Goal: Communication & Community: Answer question/provide support

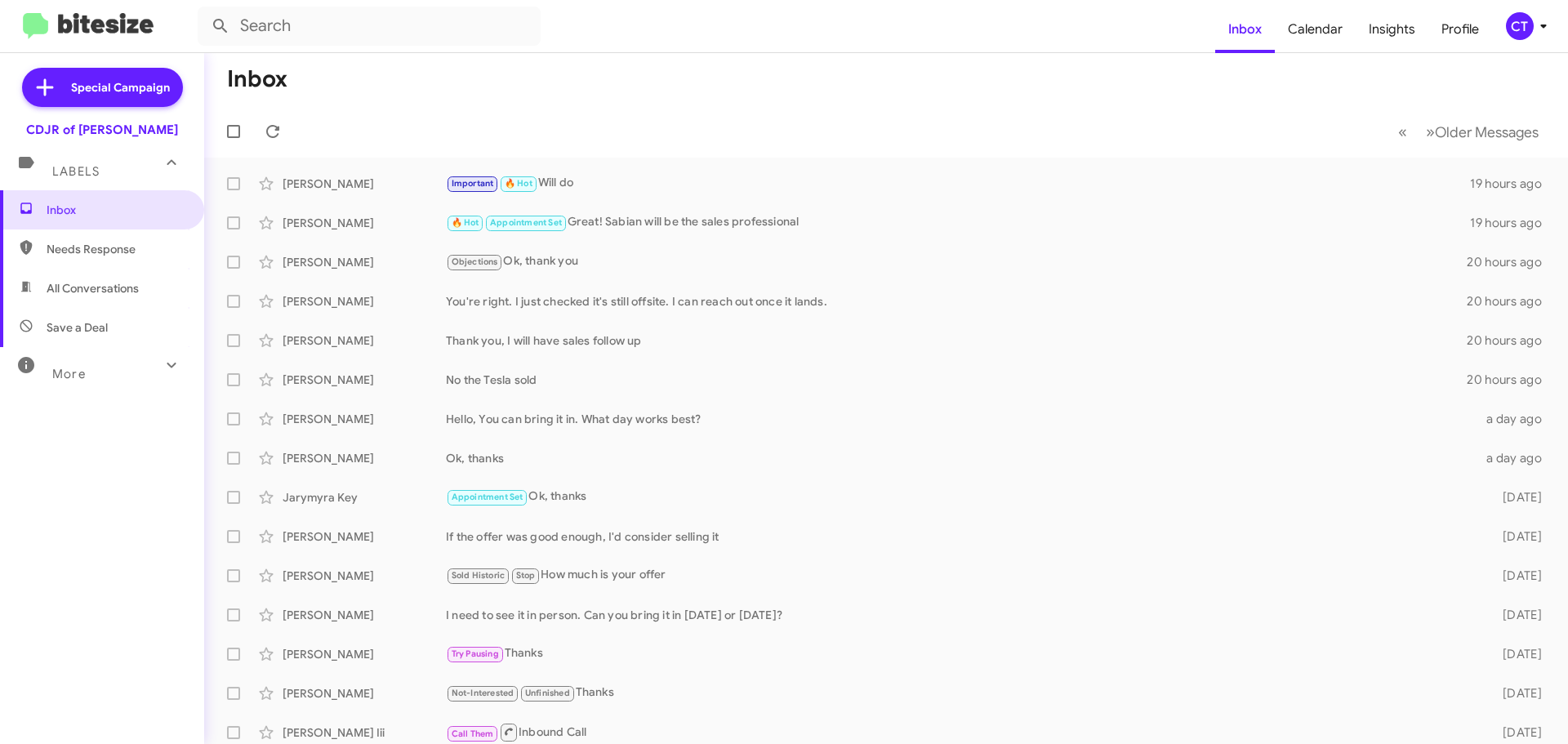
drag, startPoint x: 1533, startPoint y: 28, endPoint x: 1526, endPoint y: 36, distance: 10.6
click at [1533, 28] on icon at bounding box center [1543, 26] width 19 height 19
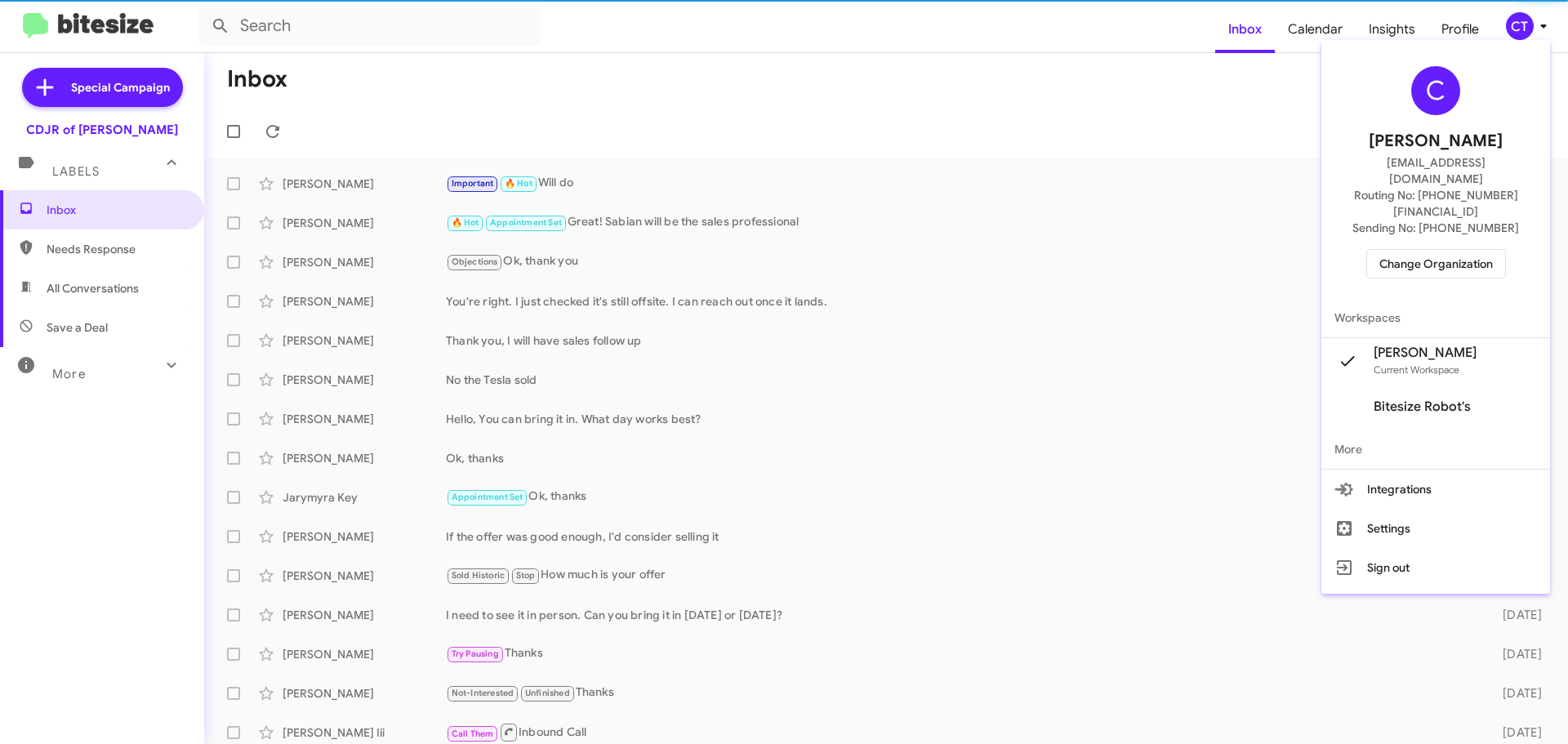
click at [1421, 250] on span "Change Organization" at bounding box center [1436, 263] width 113 height 27
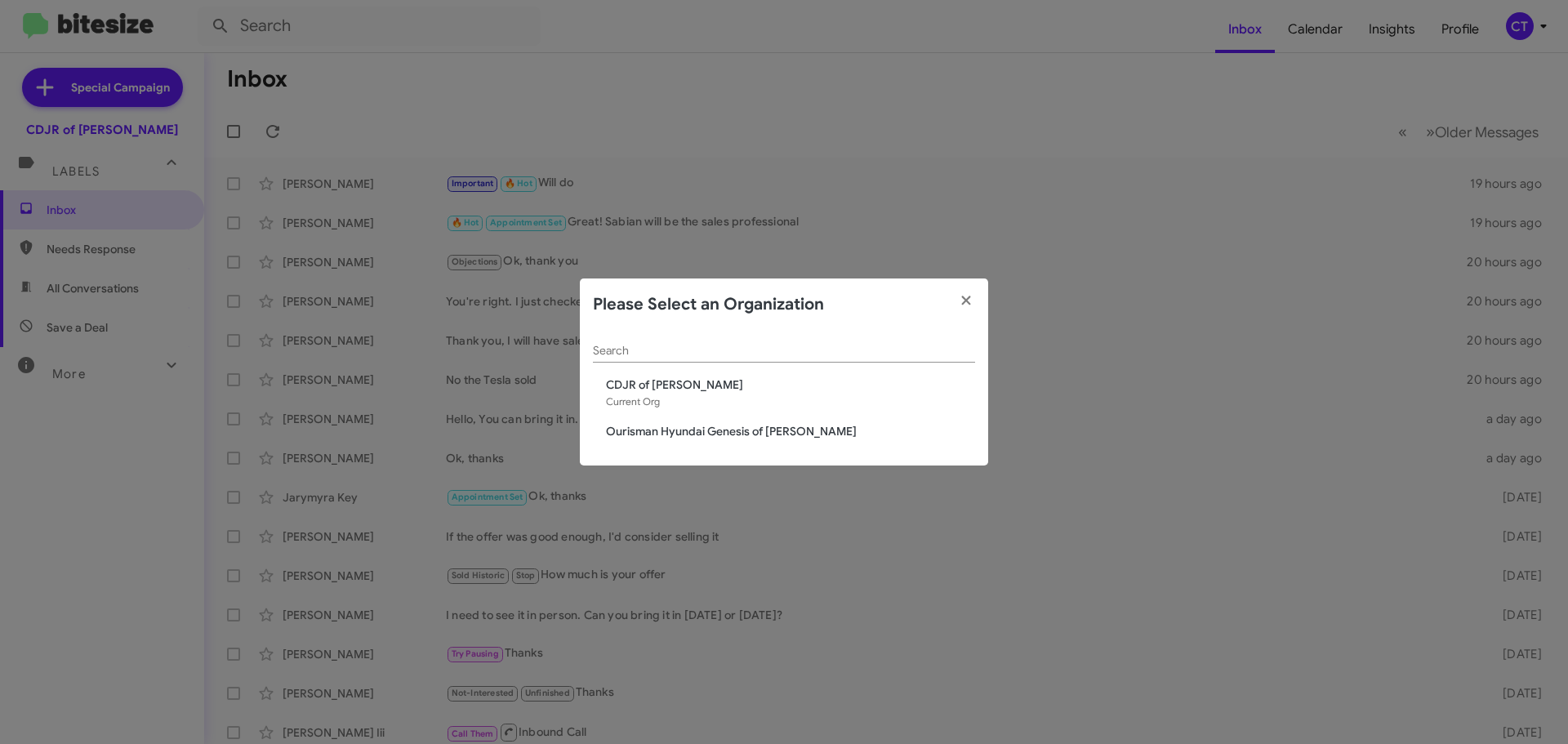
click at [664, 431] on span "Ourisman Hyundai Genesis of [PERSON_NAME]" at bounding box center [790, 431] width 369 height 16
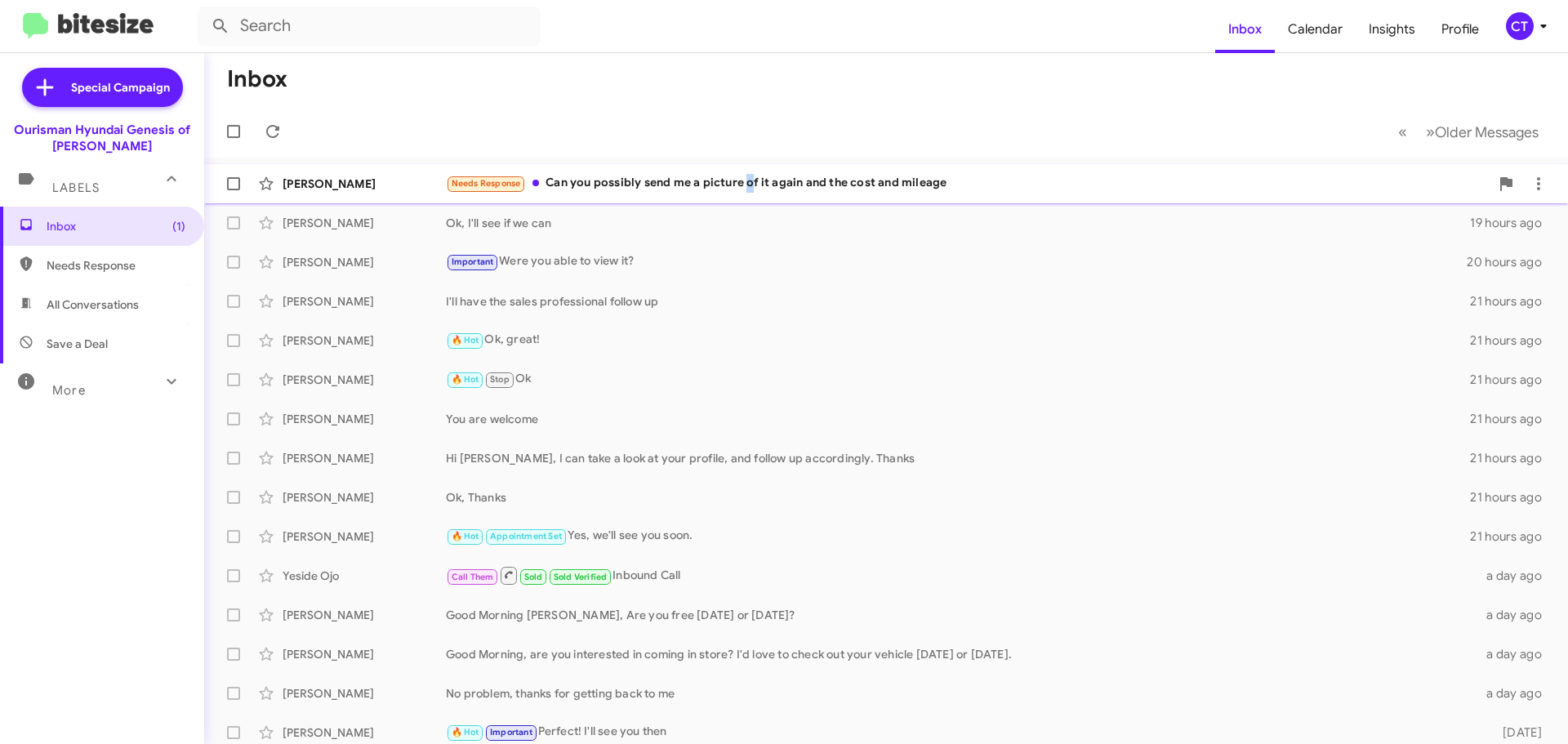
click at [748, 183] on div "Needs Response Can you possibly send me a picture of it again and the cost and …" at bounding box center [968, 182] width 1044 height 19
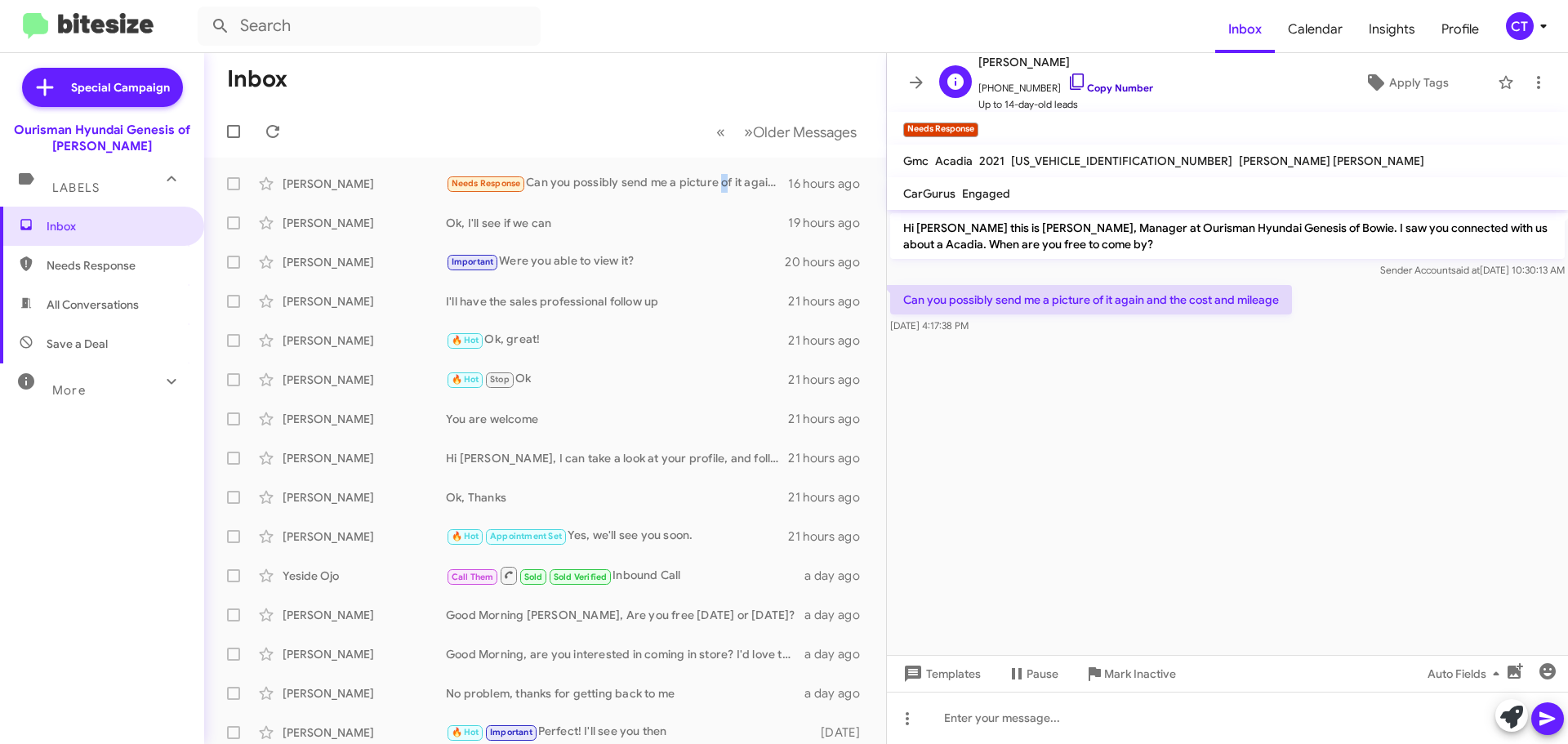
click at [1067, 78] on icon at bounding box center [1077, 81] width 19 height 19
click at [1516, 674] on icon "button" at bounding box center [1515, 671] width 19 height 19
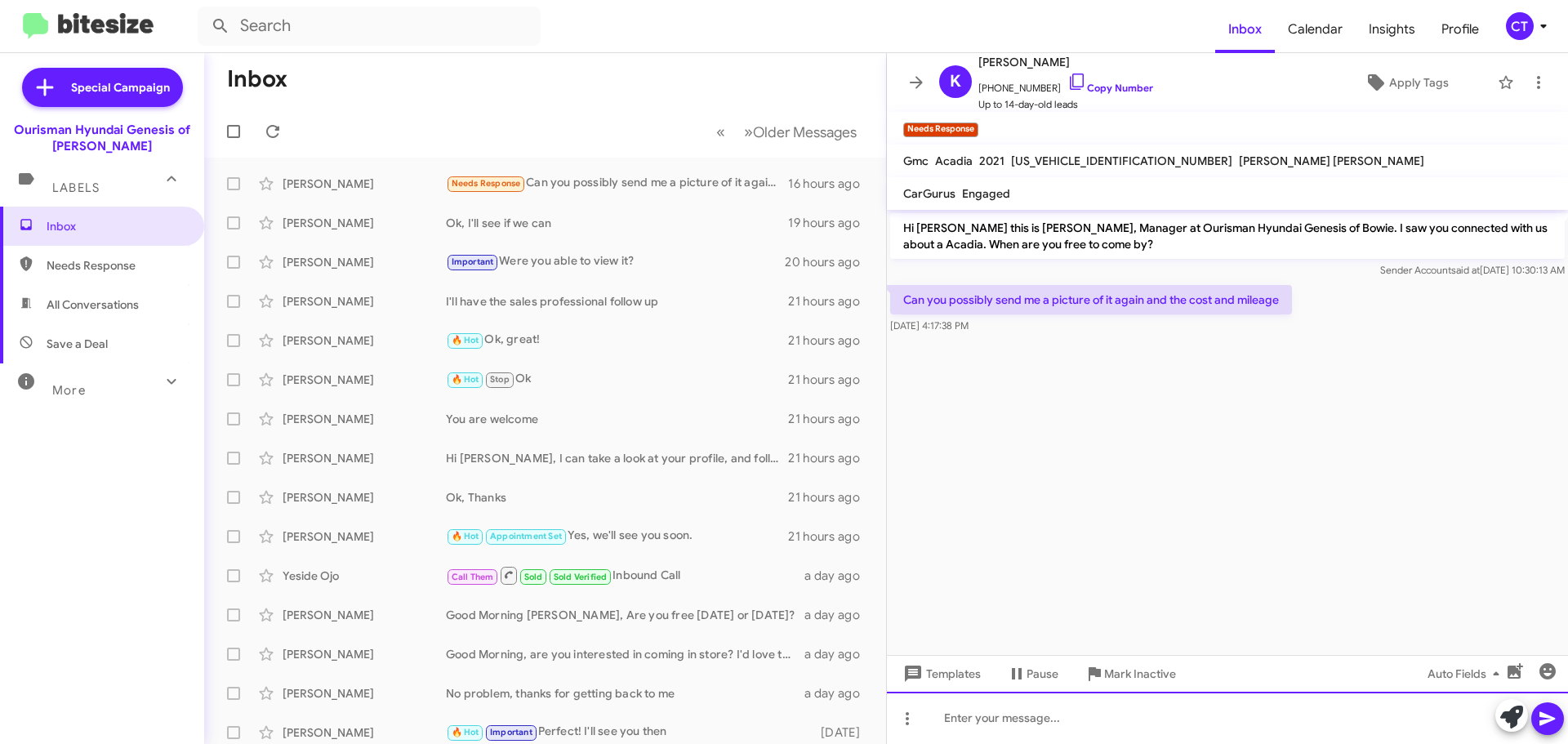
click at [1047, 723] on div at bounding box center [1226, 717] width 681 height 52
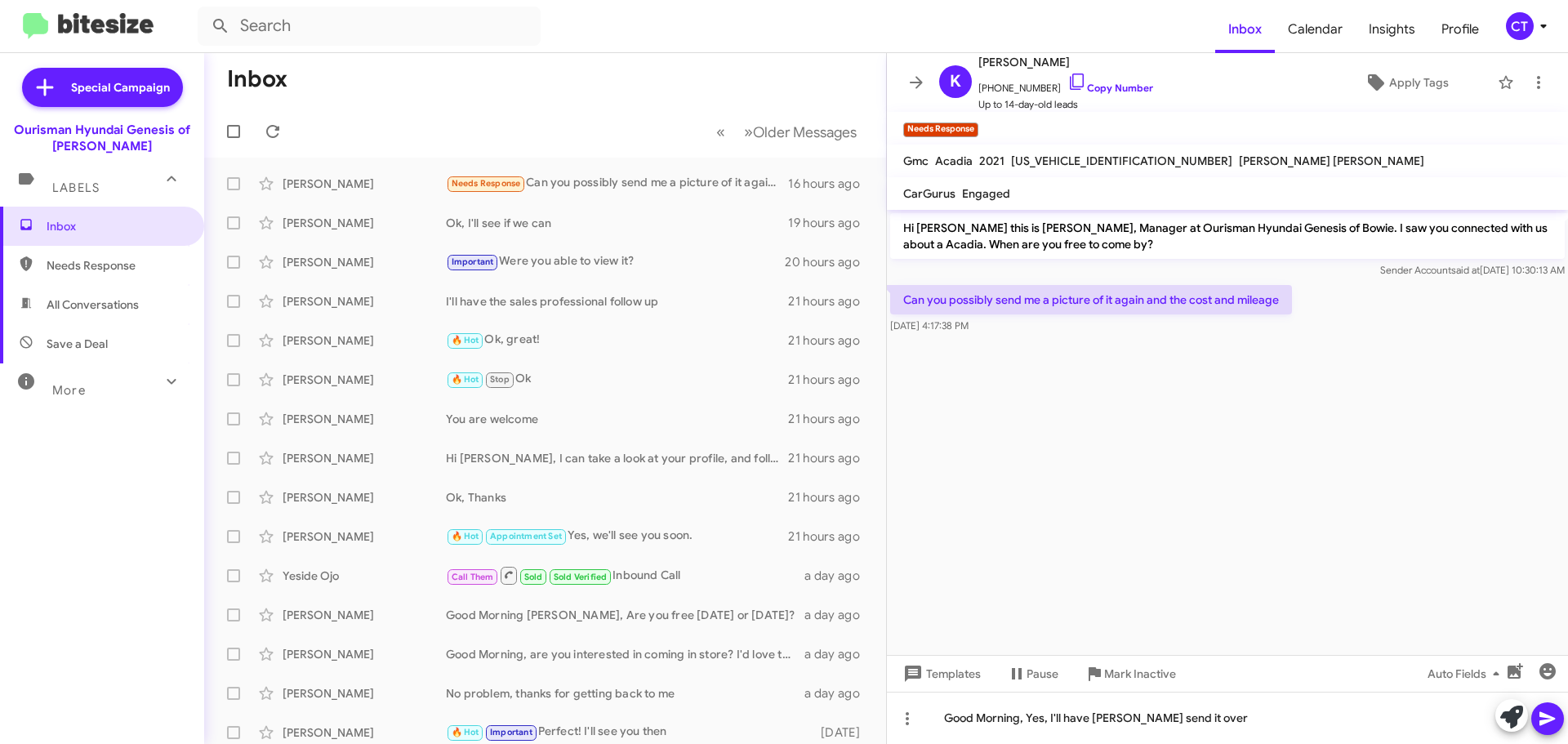
click at [1536, 719] on button at bounding box center [1547, 718] width 33 height 33
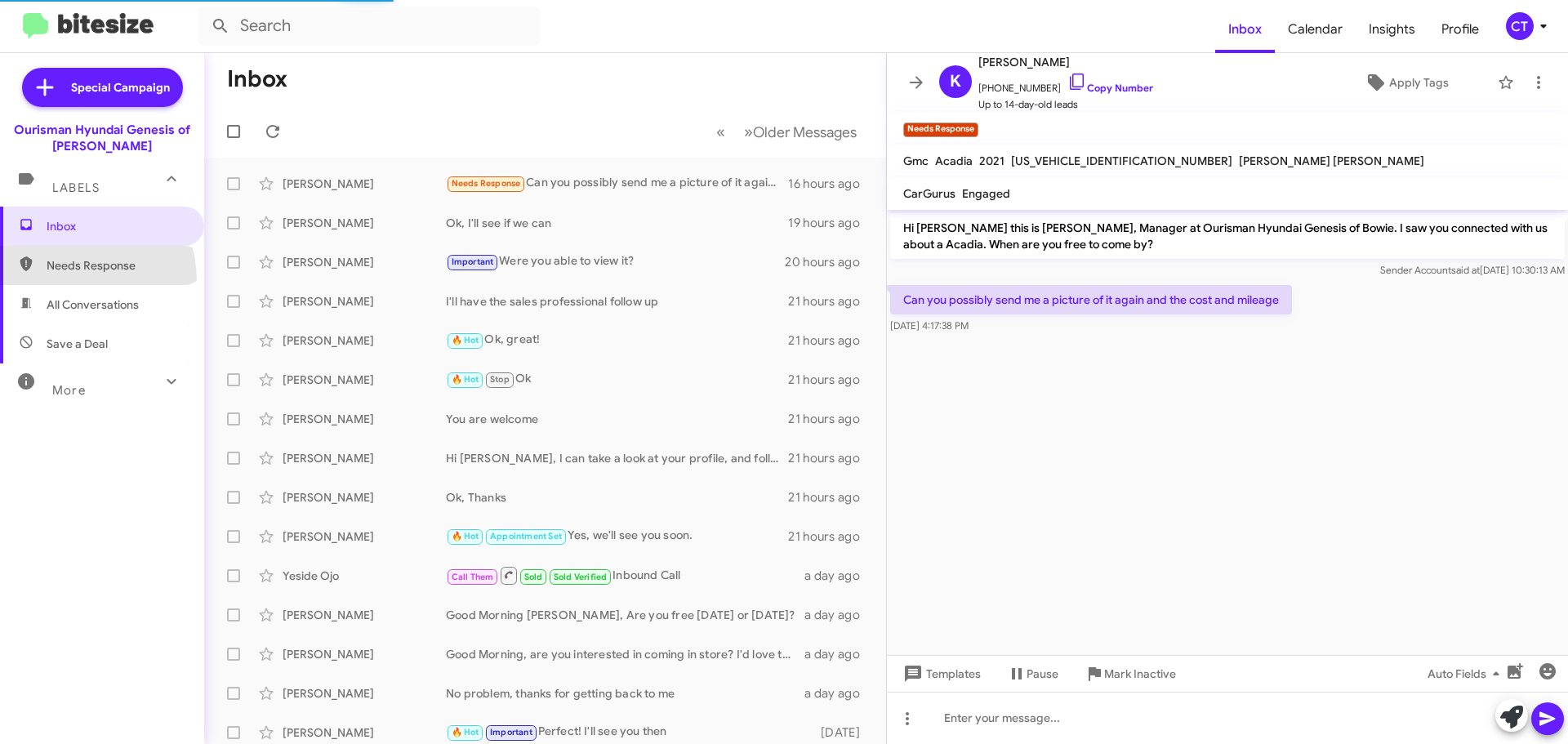
click at [55, 282] on span "Needs Response" at bounding box center [102, 266] width 205 height 39
type input "in:needs-response"
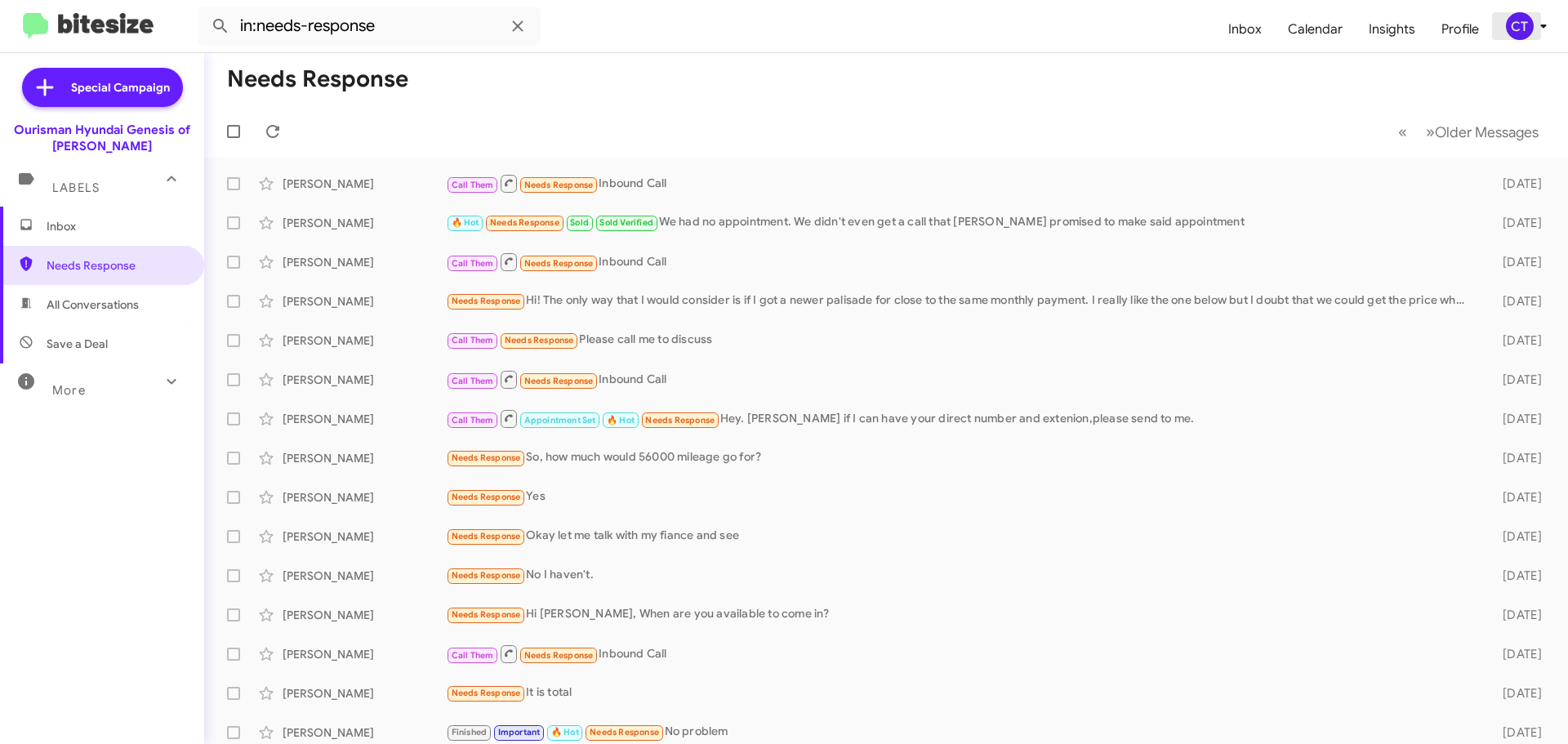
click at [1538, 25] on icon at bounding box center [1543, 26] width 19 height 19
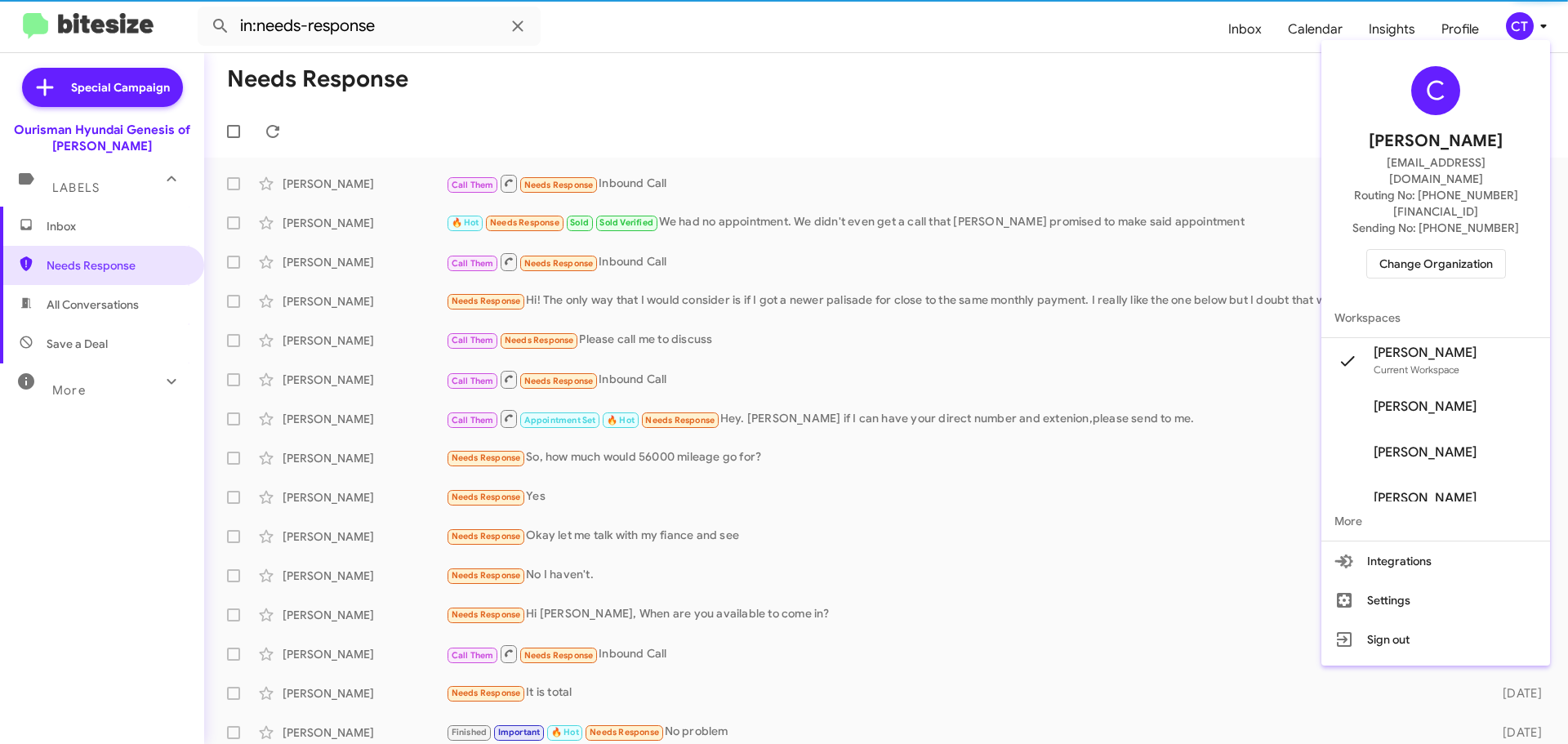
click at [1446, 250] on span "Change Organization" at bounding box center [1436, 263] width 113 height 27
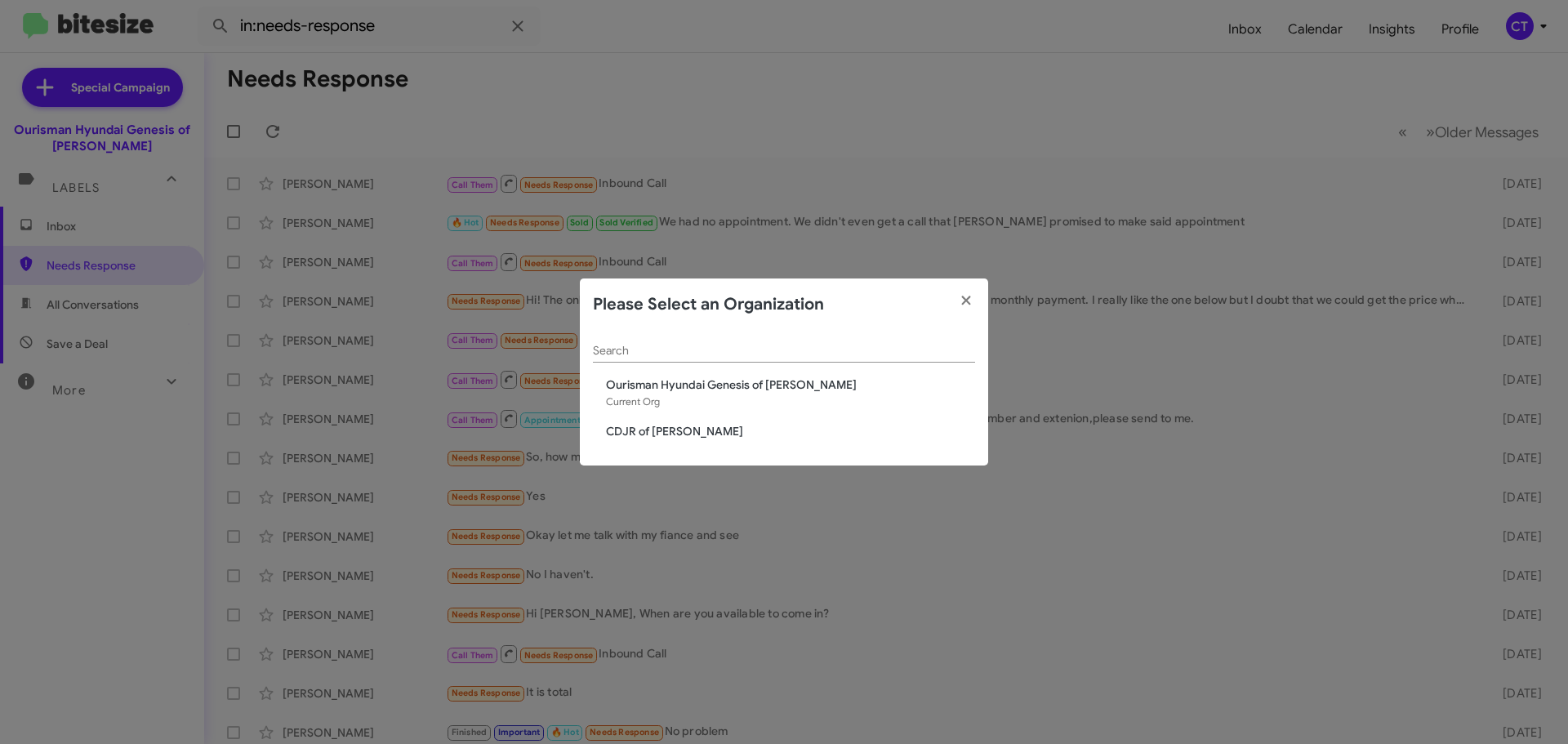
click at [691, 425] on span "CDJR of [PERSON_NAME]" at bounding box center [790, 431] width 369 height 16
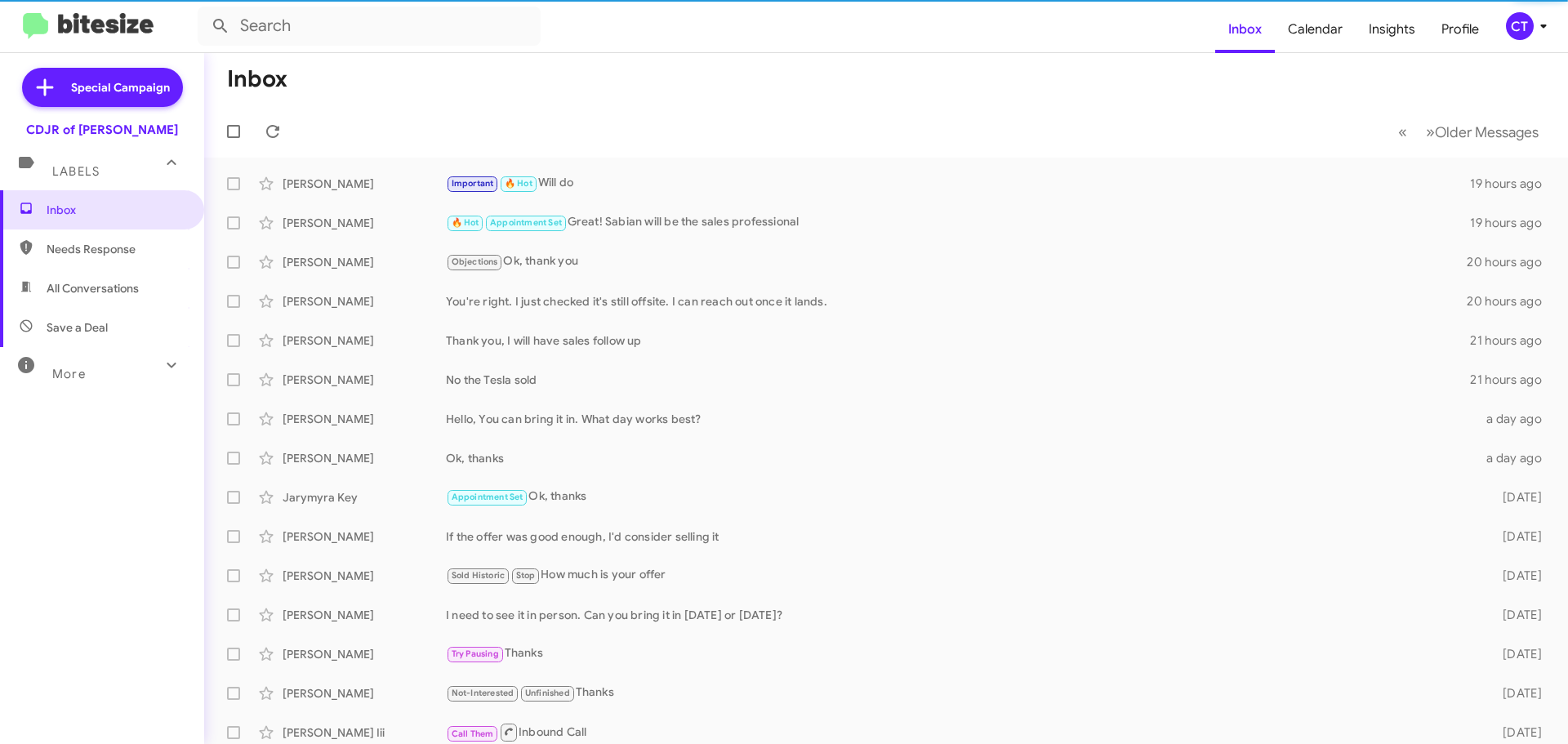
click at [97, 253] on span "Needs Response" at bounding box center [116, 249] width 139 height 16
type input "in:needs-response"
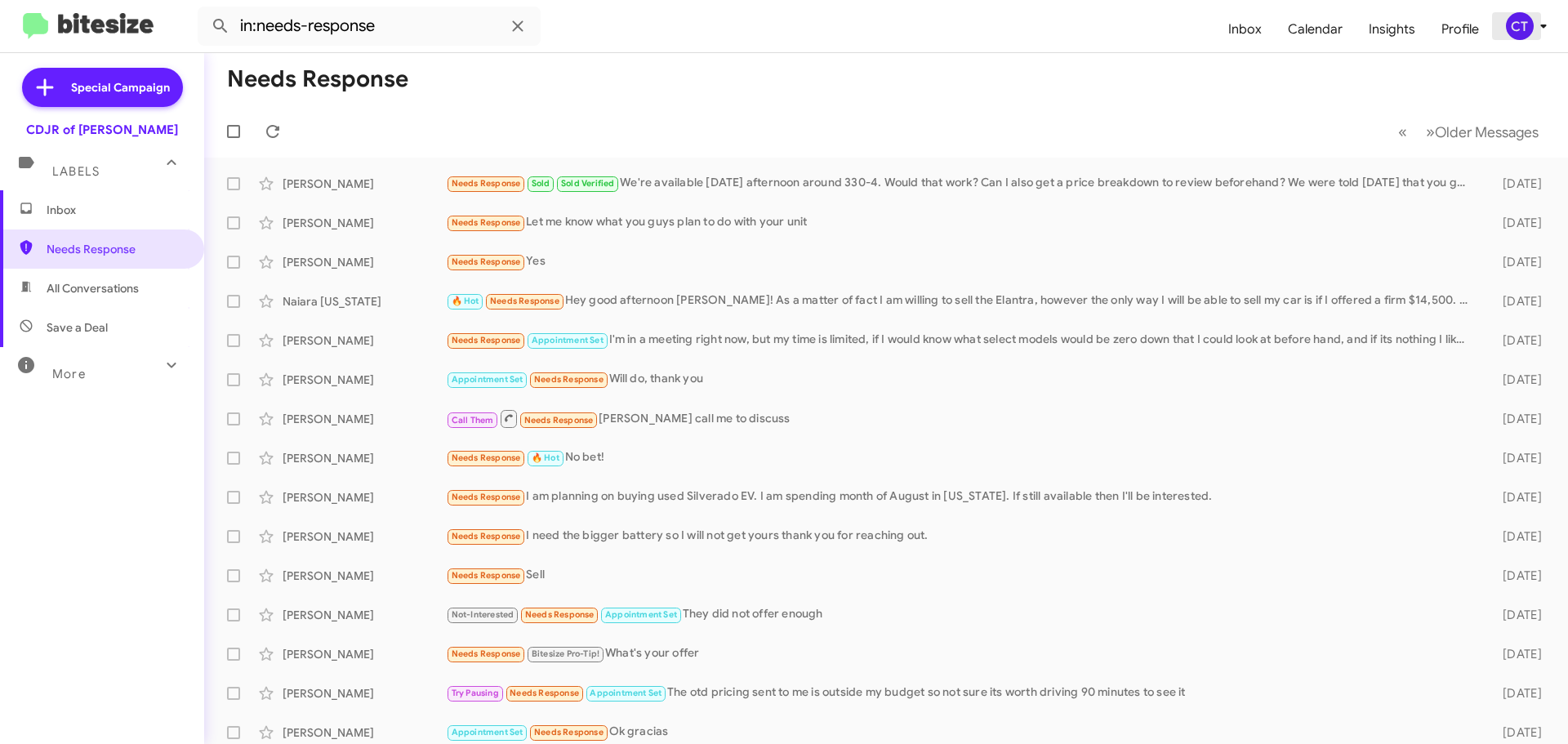
click at [1521, 27] on div "CT" at bounding box center [1519, 26] width 27 height 27
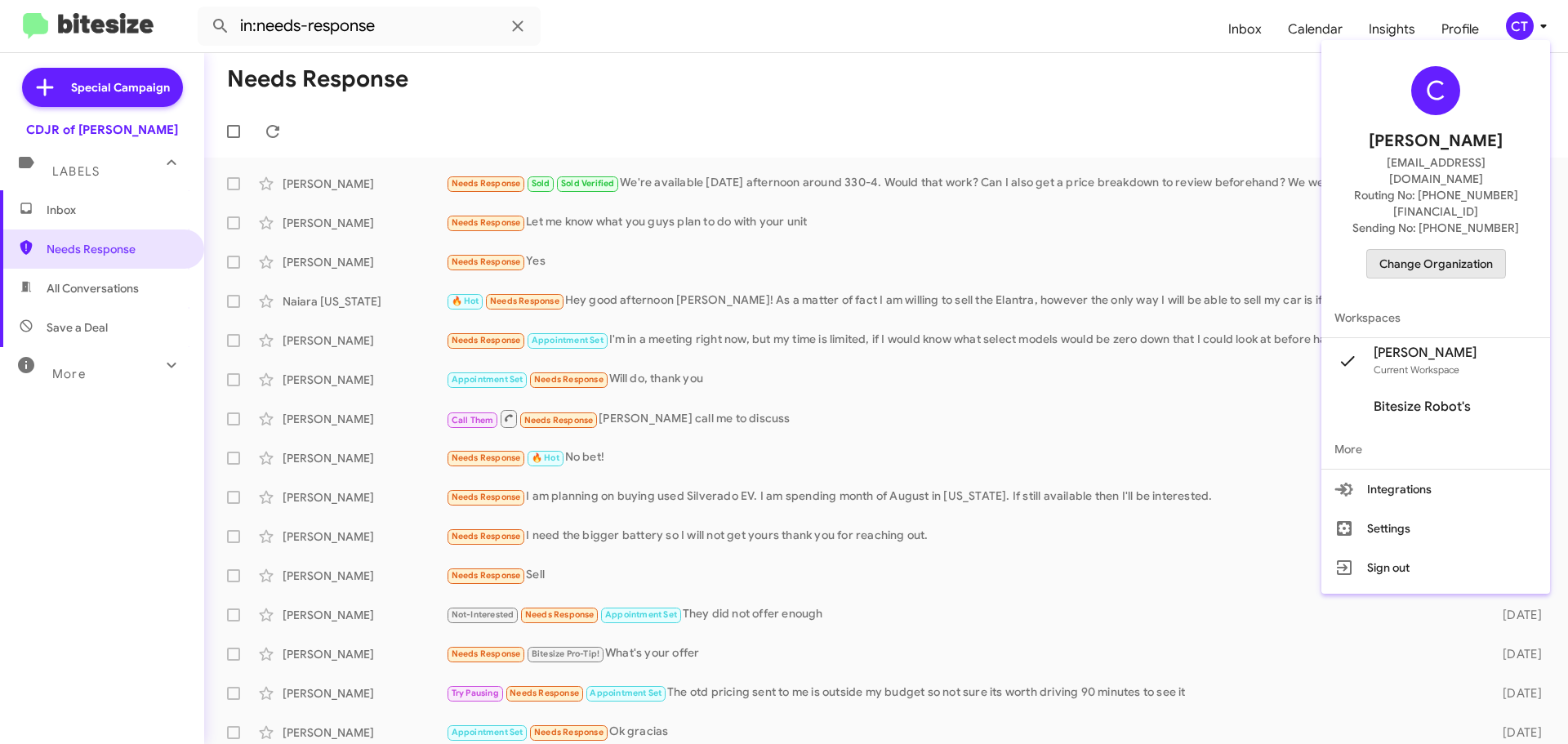
click at [1445, 250] on span "Change Organization" at bounding box center [1436, 263] width 113 height 27
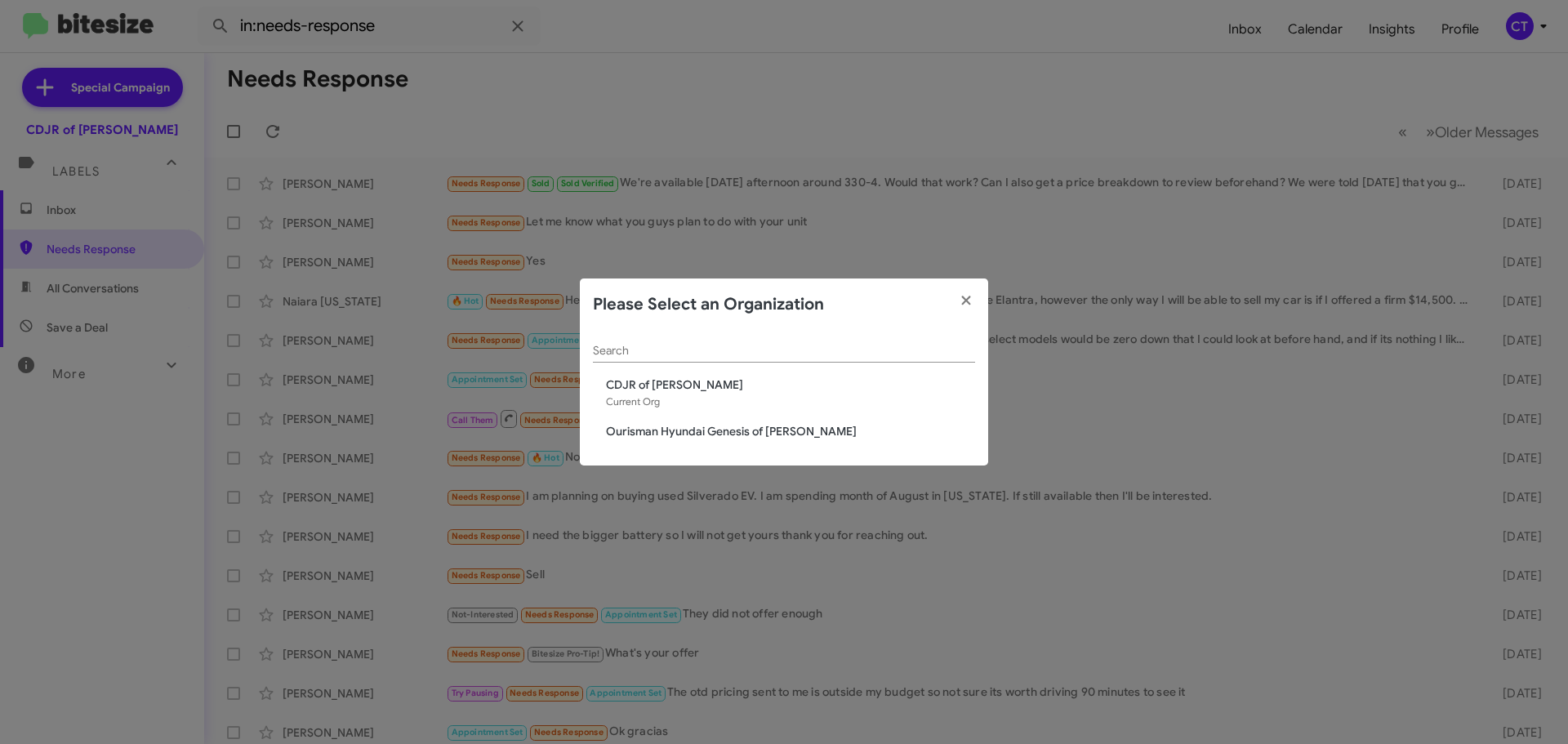
click at [657, 437] on span "Ourisman Hyundai Genesis of [PERSON_NAME]" at bounding box center [790, 431] width 369 height 16
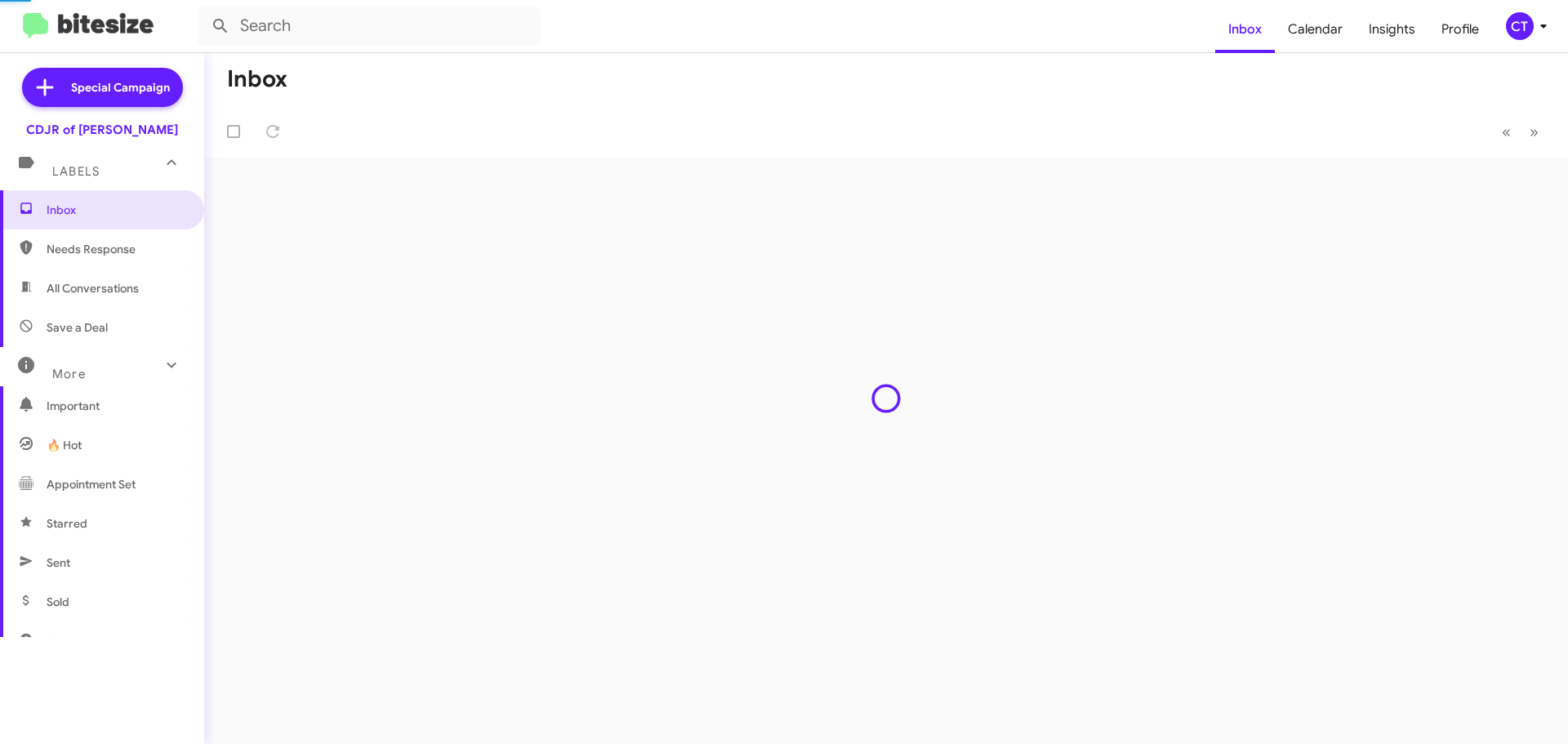
click at [607, 167] on div "Inbox « Previous » Next" at bounding box center [886, 399] width 1363 height 691
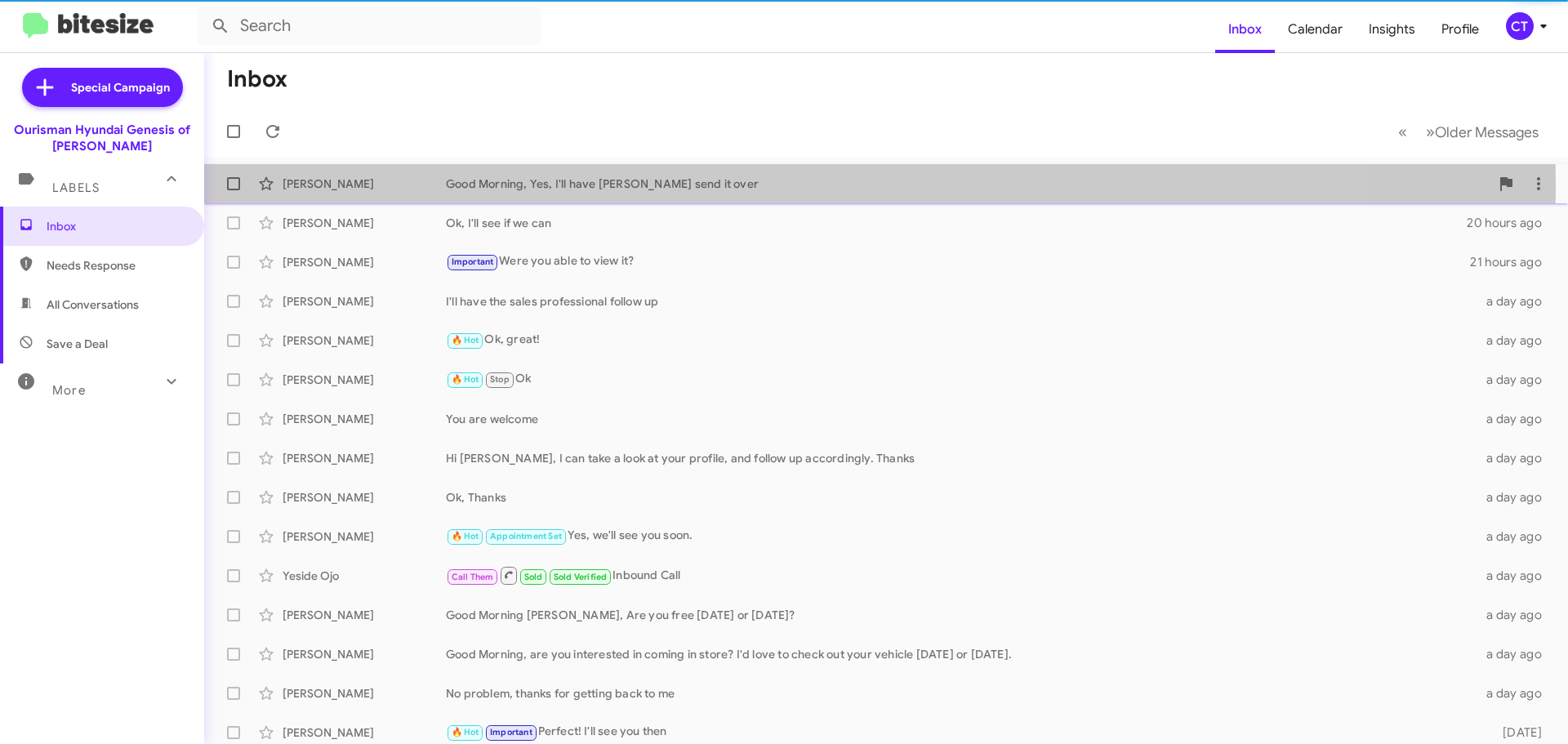
click at [527, 184] on div "Good Morning, Yes, I'll have [PERSON_NAME] send it over" at bounding box center [968, 183] width 1044 height 16
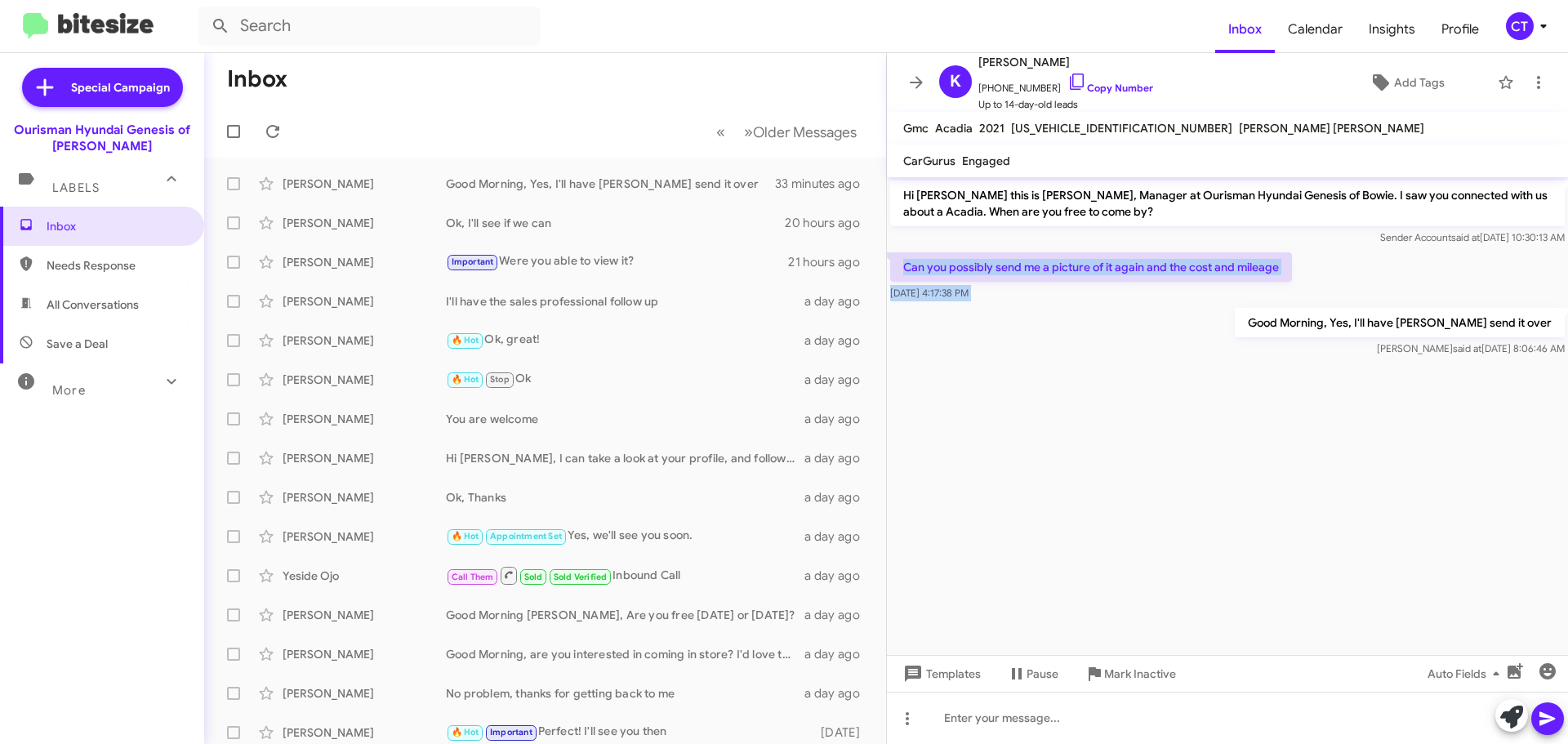
drag, startPoint x: 896, startPoint y: 264, endPoint x: 1000, endPoint y: 278, distance: 104.9
click at [1000, 297] on div "Can you possibly send me a picture of it again and the cost and mileage [DATE] …" at bounding box center [1091, 276] width 402 height 49
click at [1082, 525] on cdk-virtual-scroll-viewport "Hi [PERSON_NAME] this is [PERSON_NAME], Manager at Ourisman Hyundai Genesis of …" at bounding box center [1226, 415] width 681 height 477
click at [1067, 77] on icon at bounding box center [1077, 81] width 19 height 19
drag, startPoint x: 893, startPoint y: 256, endPoint x: 1020, endPoint y: 301, distance: 134.7
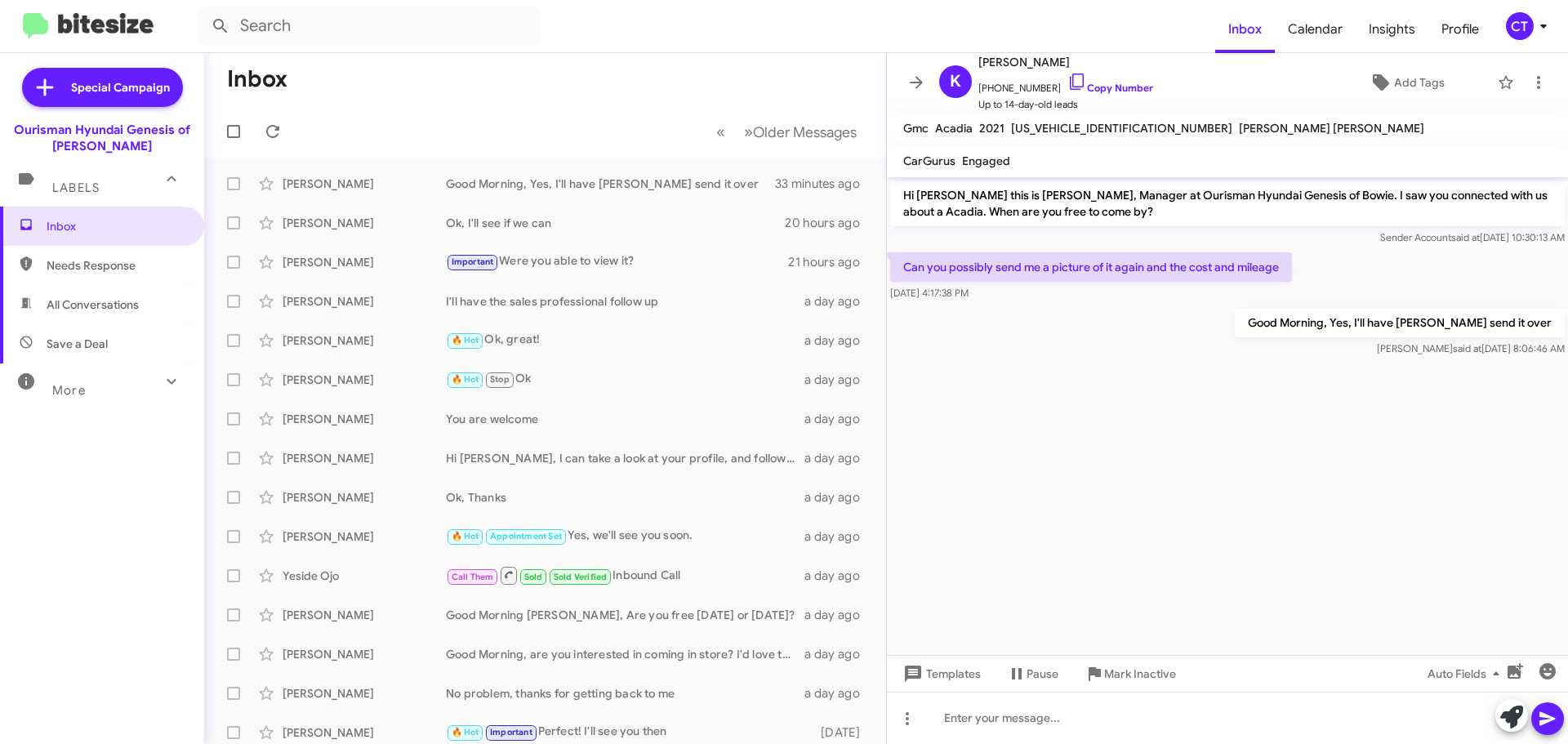
click at [1020, 301] on div "Can you possibly send me a picture of it again and the cost and mileage [DATE] …" at bounding box center [1226, 276] width 681 height 56
copy div "Can you possibly send me a picture of it again and the cost and mileage [DATE] …"
drag, startPoint x: 1296, startPoint y: 309, endPoint x: 1567, endPoint y: 352, distance: 274.4
click at [1567, 352] on div "Good Morning, Yes, I'll have [PERSON_NAME] send it over [PERSON_NAME] said at […" at bounding box center [1226, 332] width 681 height 56
drag, startPoint x: 1469, startPoint y: 336, endPoint x: 1136, endPoint y: 425, distance: 344.7
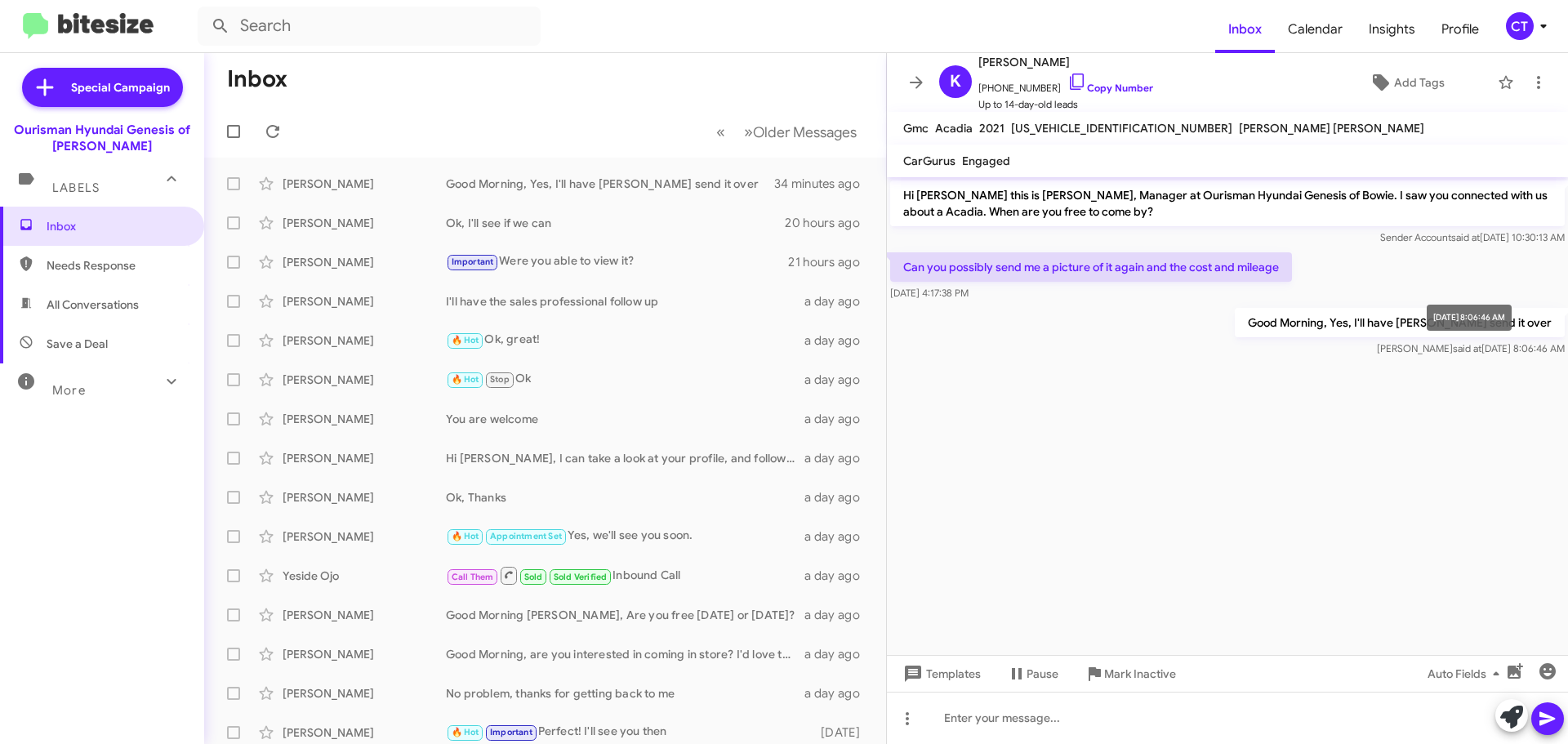
click at [1115, 438] on cdk-virtual-scroll-viewport "Hi [PERSON_NAME] this is [PERSON_NAME], Manager at Ourisman Hyundai Genesis of …" at bounding box center [1226, 415] width 681 height 477
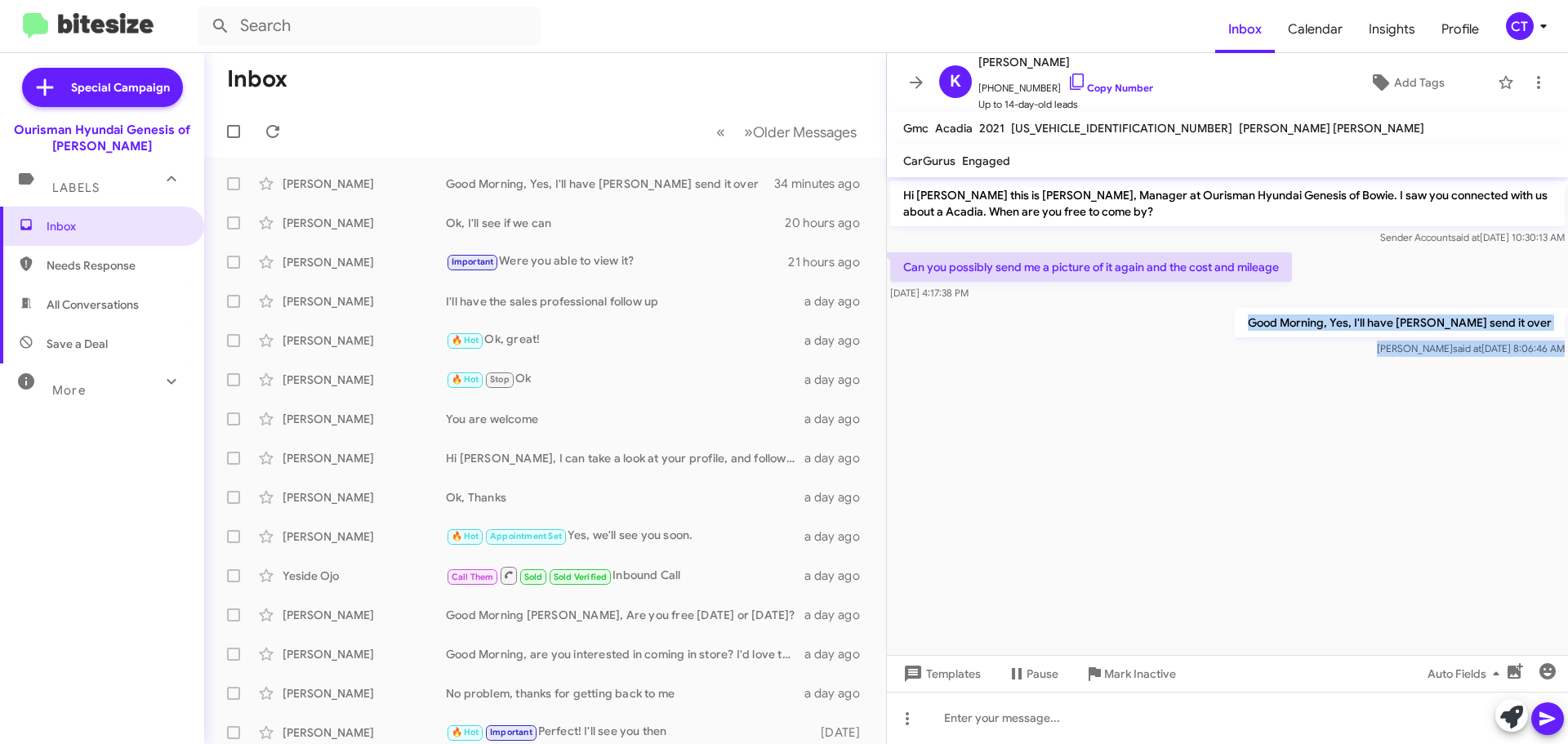
drag, startPoint x: 1295, startPoint y: 322, endPoint x: 1555, endPoint y: 366, distance: 263.7
click at [1555, 366] on cdk-virtual-scroll-viewport "Hi [PERSON_NAME] this is [PERSON_NAME], Manager at Ourisman Hyundai Genesis of …" at bounding box center [1226, 415] width 681 height 477
